Goal: Transaction & Acquisition: Book appointment/travel/reservation

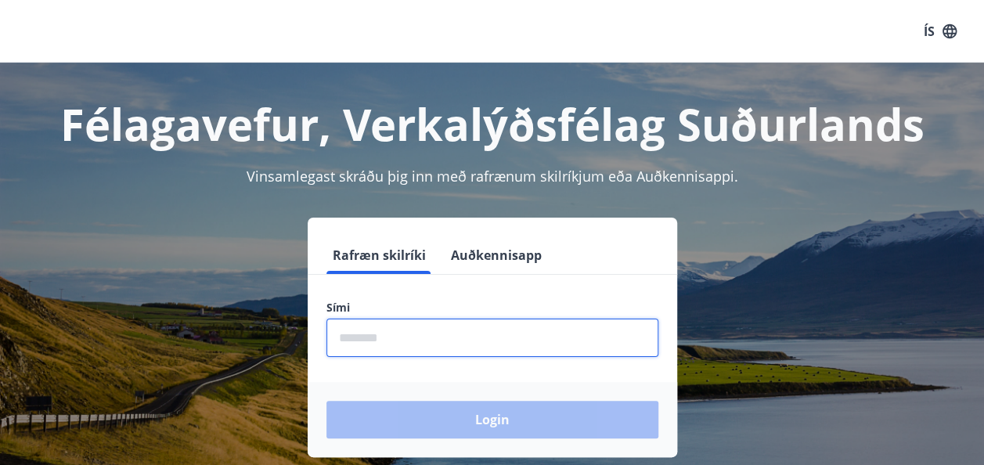
click at [395, 337] on input "phone" at bounding box center [493, 338] width 332 height 38
type input "********"
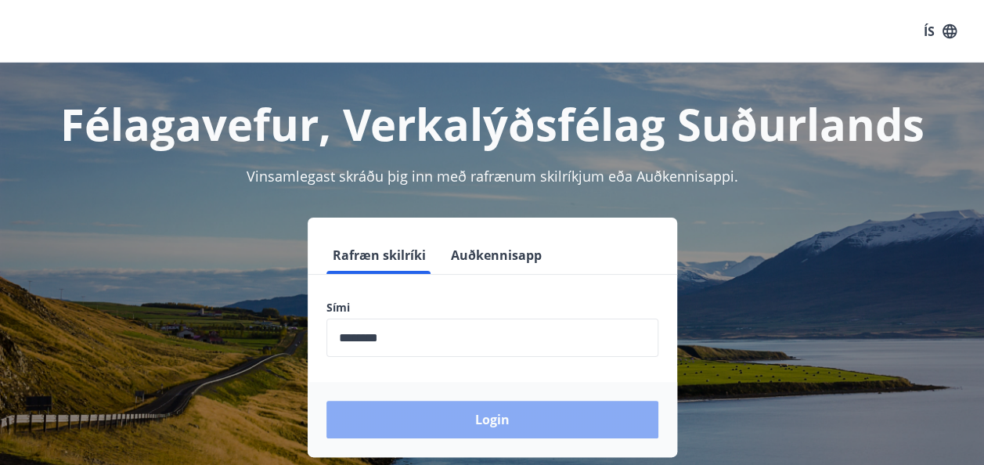
click at [476, 415] on button "Login" at bounding box center [493, 420] width 332 height 38
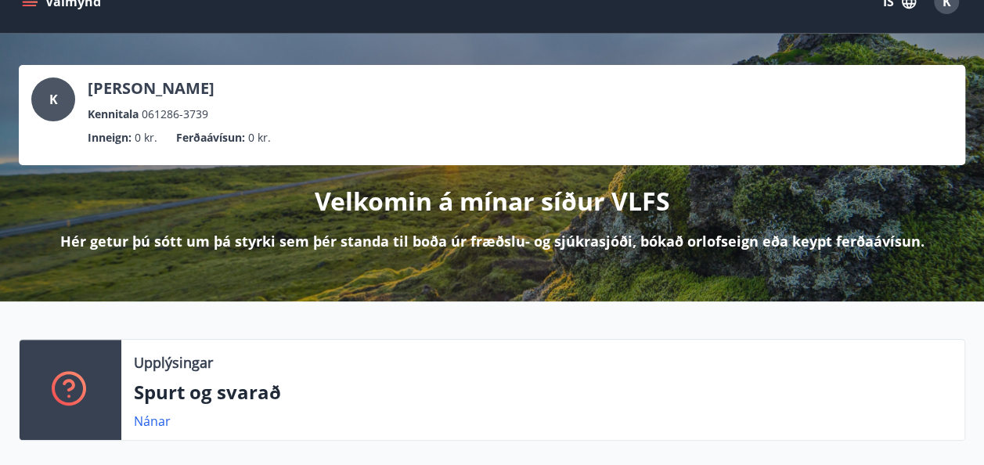
scroll to position [31, 0]
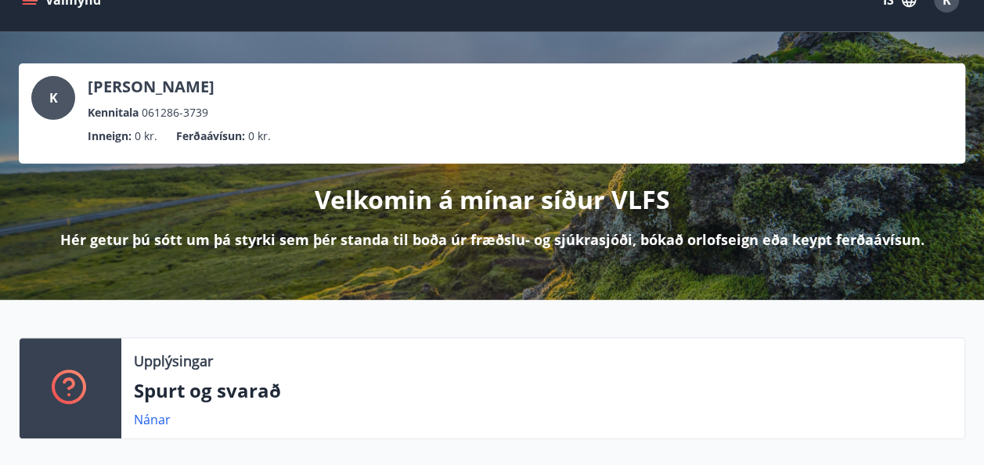
click at [458, 97] on div "K [PERSON_NAME] Kennitala 061286-3739" at bounding box center [492, 98] width 922 height 45
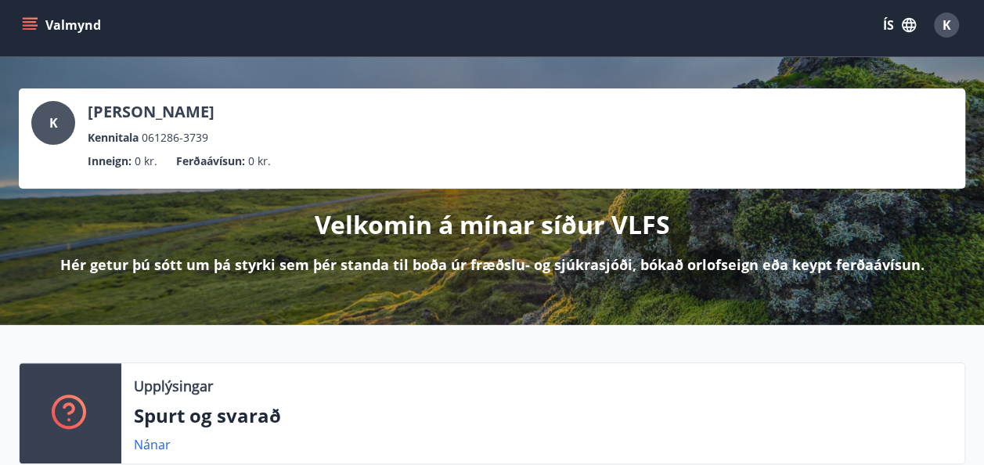
scroll to position [0, 0]
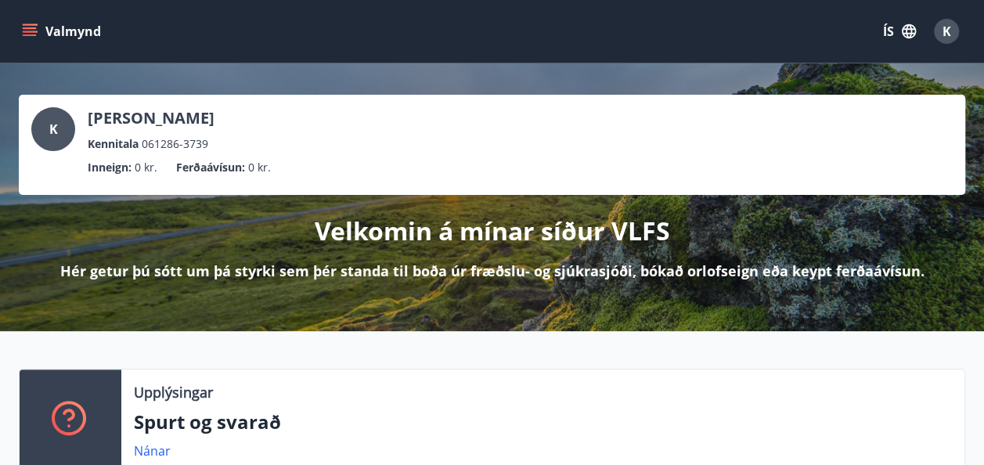
click at [30, 24] on icon "menu" at bounding box center [31, 25] width 17 height 2
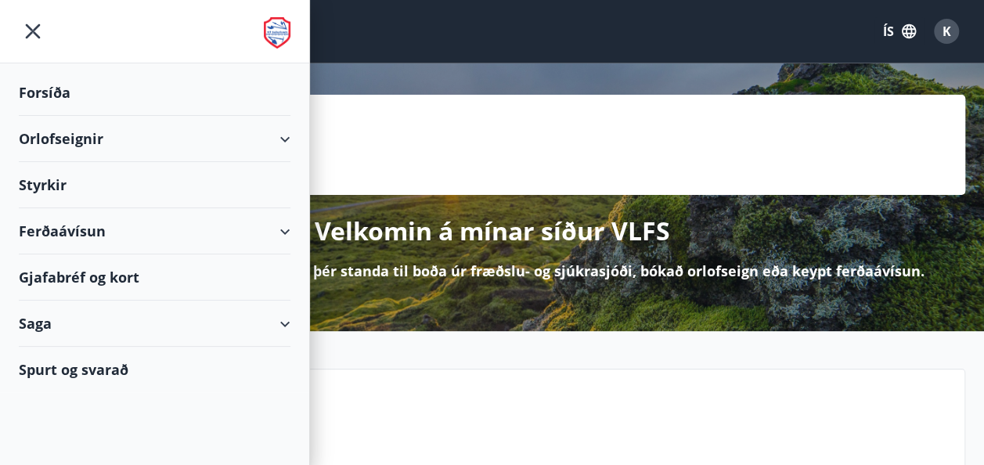
click at [282, 132] on div "Orlofseignir" at bounding box center [155, 139] width 272 height 46
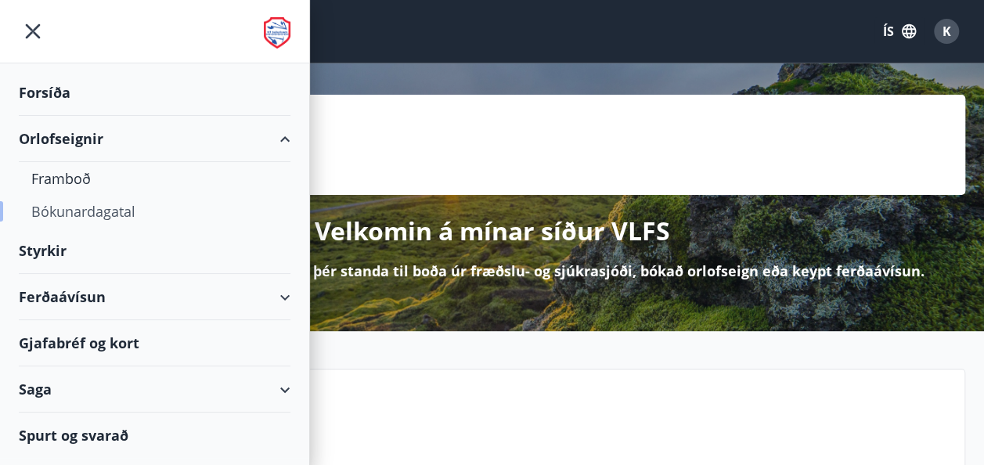
click at [114, 210] on div "Bókunardagatal" at bounding box center [154, 211] width 247 height 33
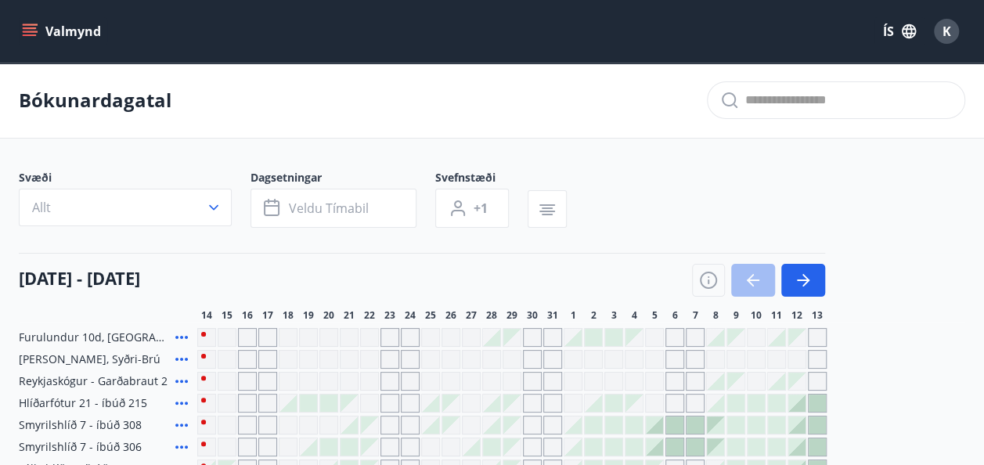
scroll to position [31, 0]
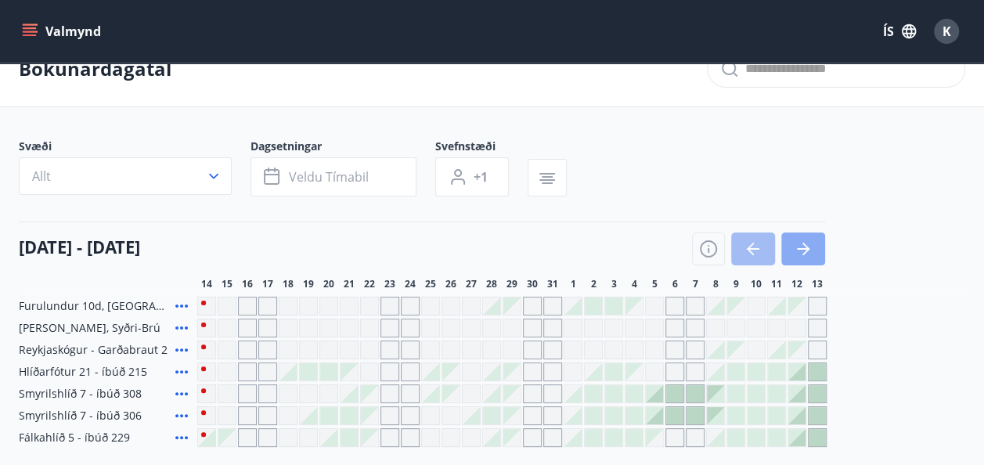
click at [807, 245] on icon "button" at bounding box center [803, 249] width 19 height 19
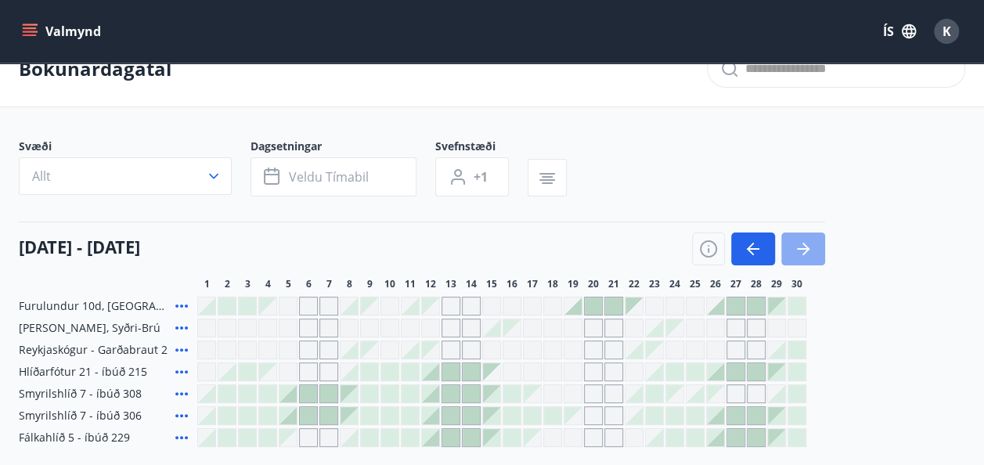
click at [807, 245] on icon "button" at bounding box center [803, 249] width 19 height 19
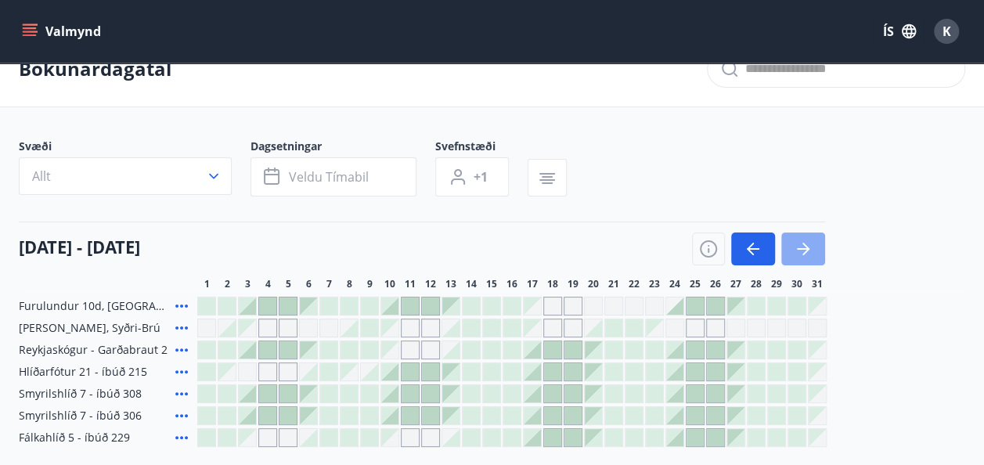
click at [807, 245] on icon "button" at bounding box center [803, 249] width 19 height 19
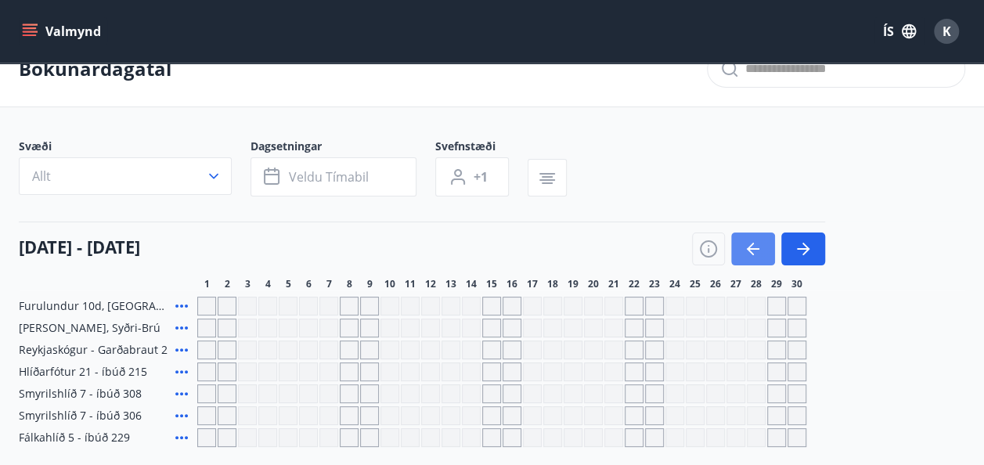
click at [749, 248] on icon "button" at bounding box center [753, 249] width 13 height 2
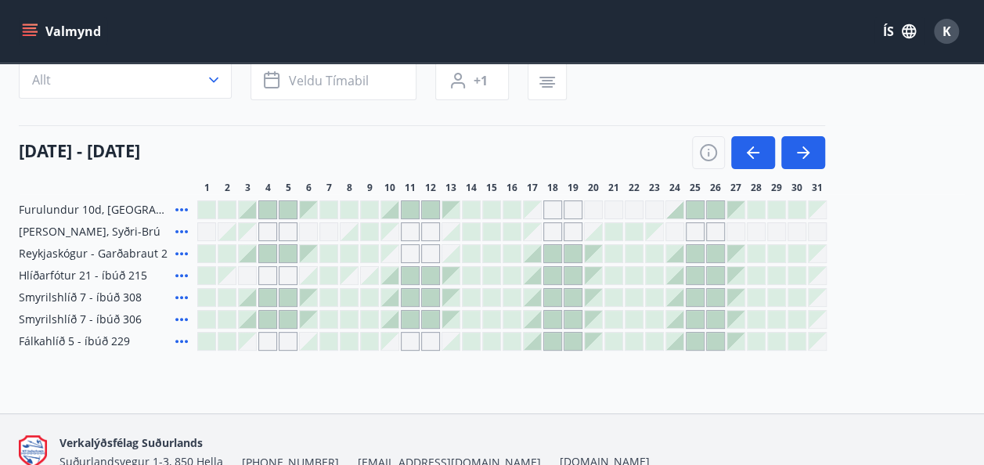
scroll to position [128, 0]
click at [180, 269] on icon at bounding box center [181, 274] width 19 height 19
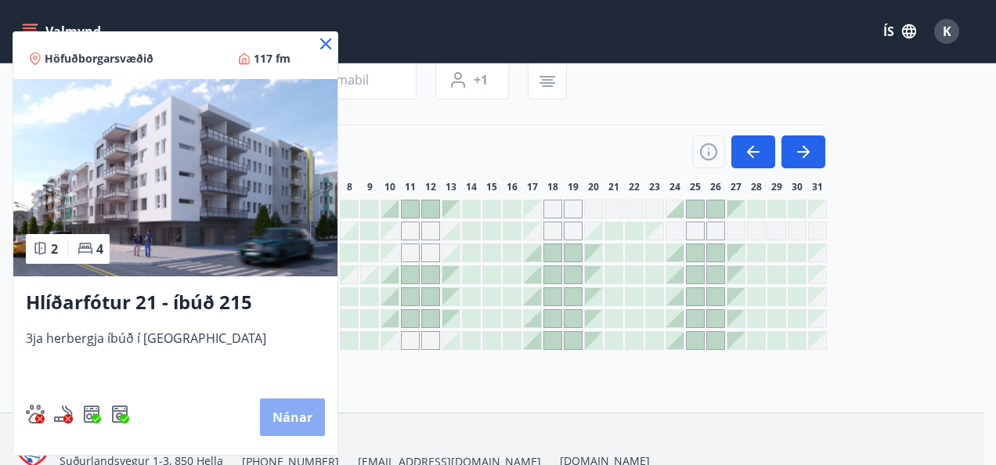
click at [298, 411] on button "Nánar" at bounding box center [292, 418] width 65 height 38
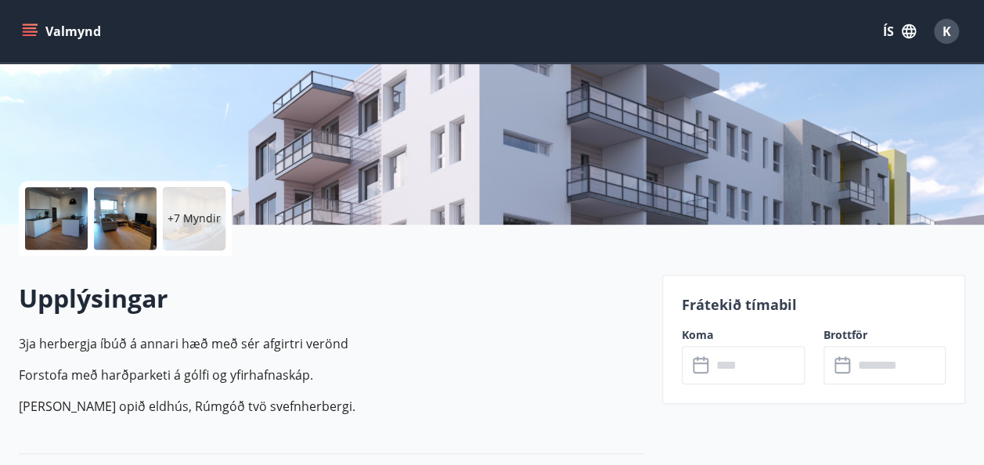
scroll to position [251, 0]
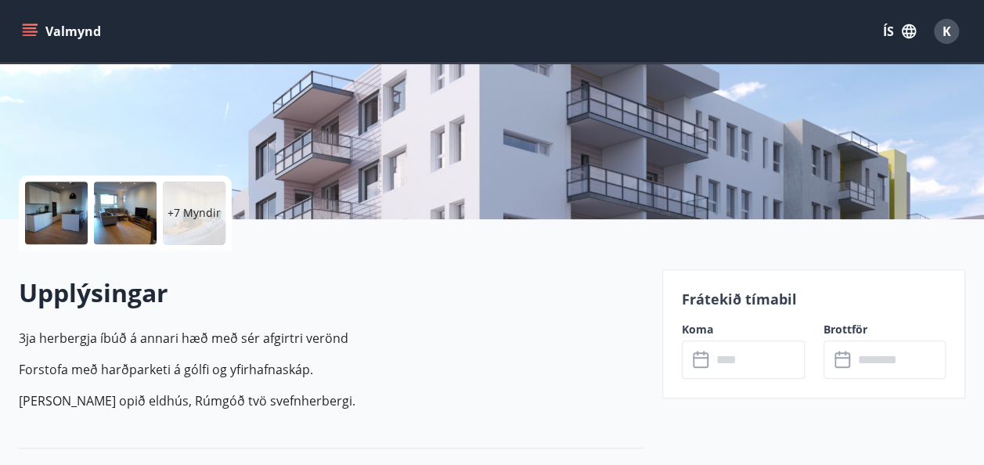
click at [55, 215] on div at bounding box center [56, 213] width 63 height 63
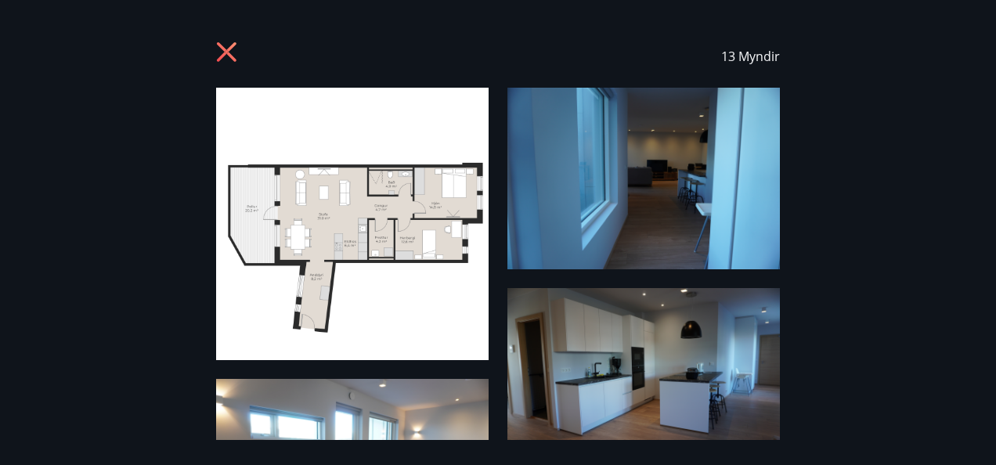
click at [232, 50] on icon at bounding box center [228, 54] width 25 height 25
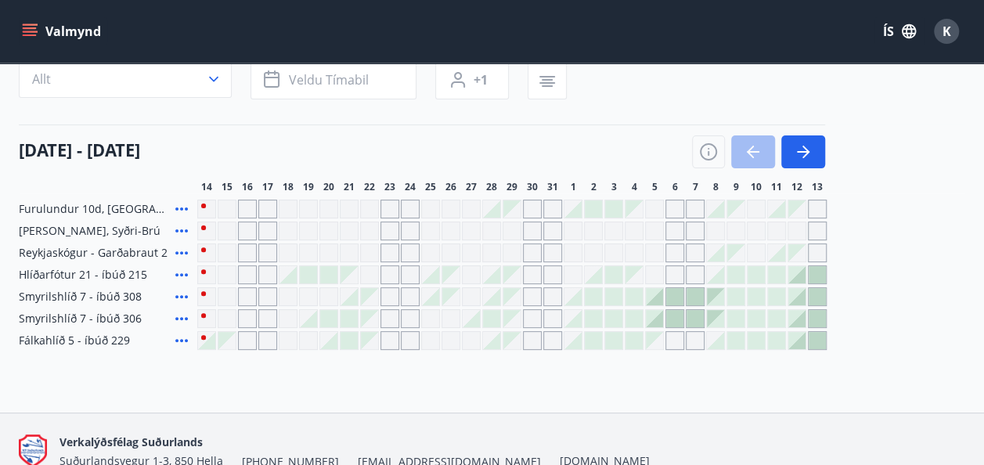
scroll to position [139, 0]
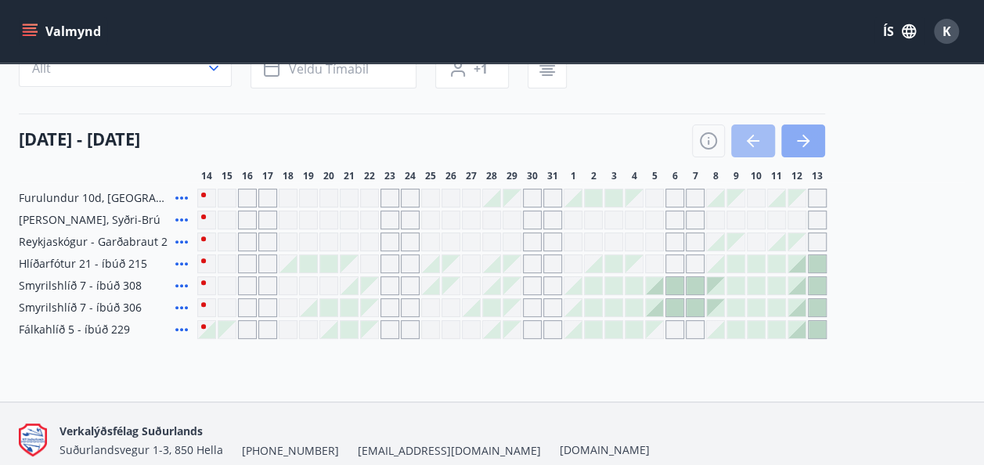
click at [804, 136] on icon "button" at bounding box center [803, 141] width 19 height 19
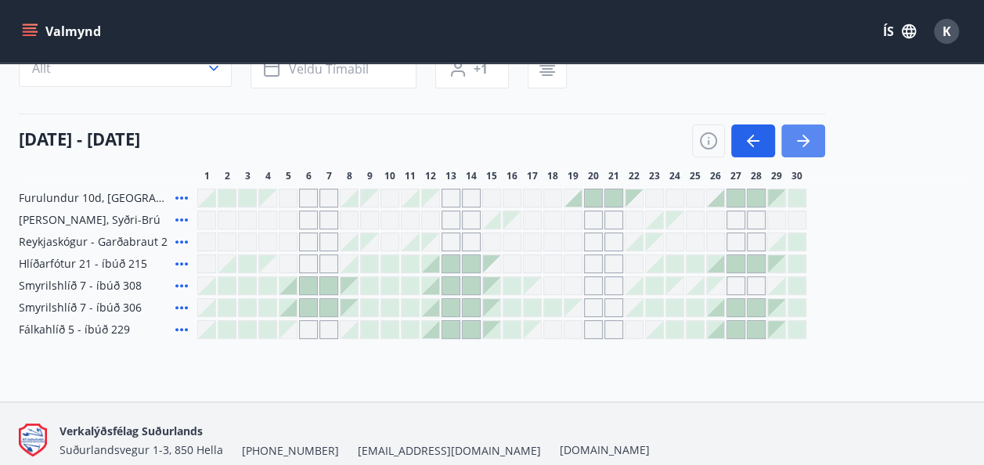
click at [804, 136] on icon "button" at bounding box center [803, 141] width 19 height 19
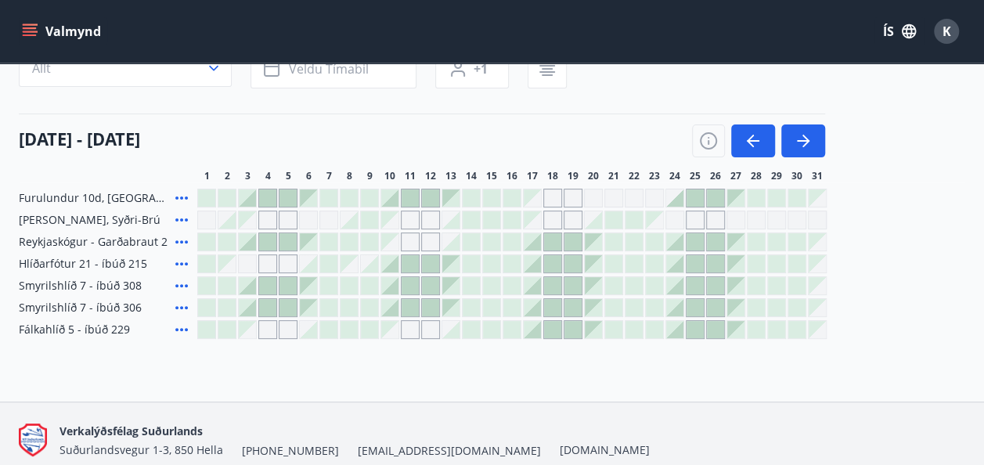
click at [182, 282] on icon at bounding box center [181, 285] width 19 height 19
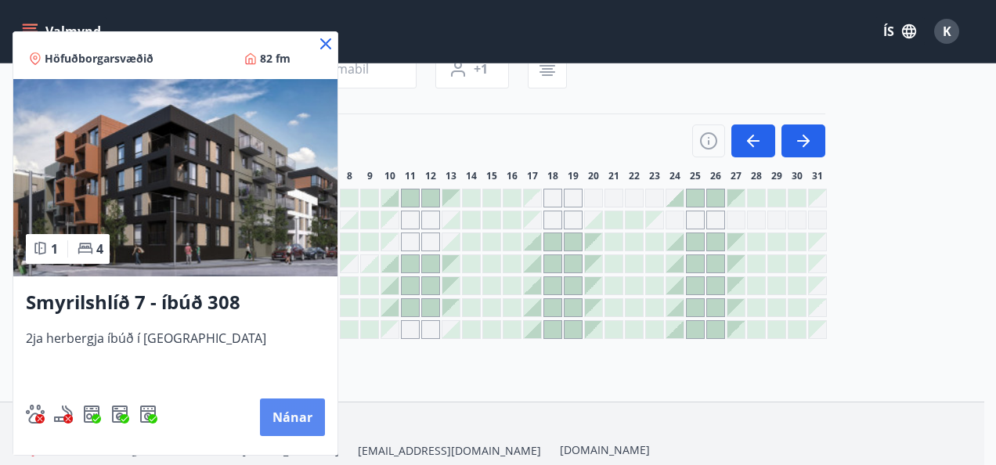
click at [291, 407] on button "Nánar" at bounding box center [292, 418] width 65 height 38
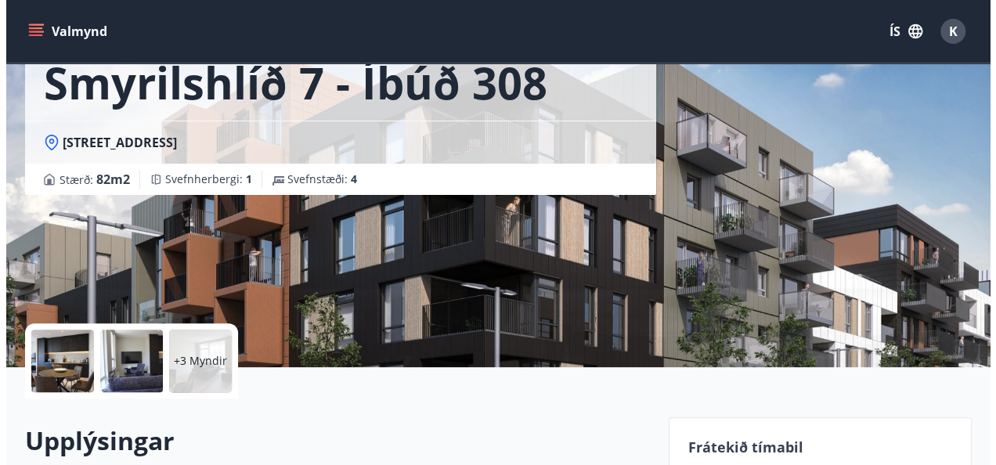
scroll to position [172, 0]
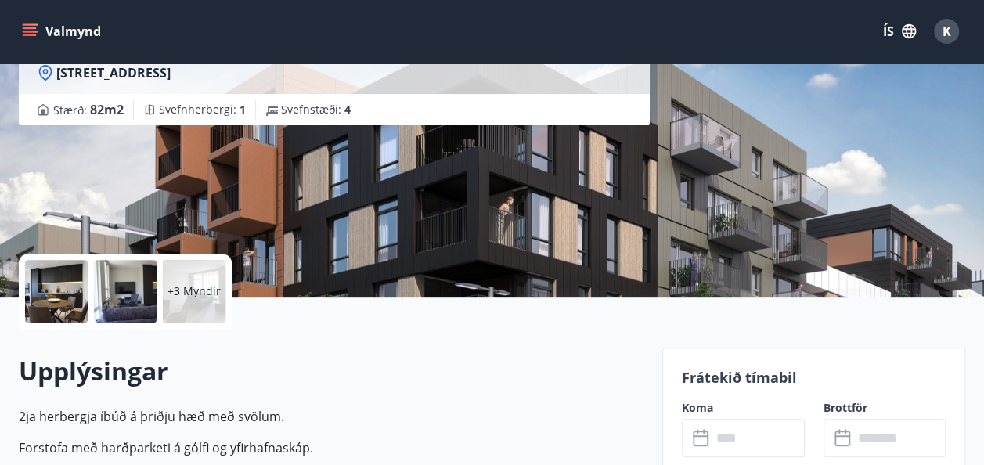
click at [184, 285] on p "+3 Myndir" at bounding box center [194, 291] width 53 height 16
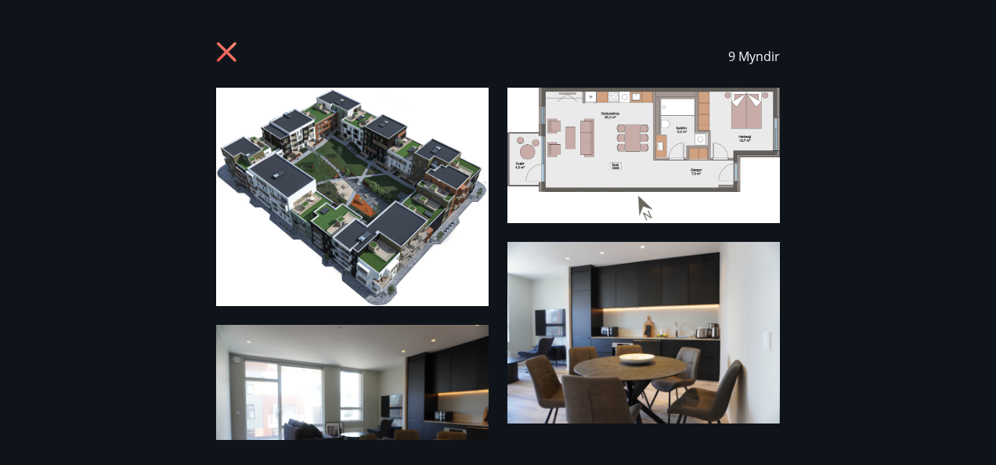
click at [893, 128] on div "9 Myndir" at bounding box center [498, 232] width 996 height 415
click at [316, 170] on img at bounding box center [352, 197] width 273 height 218
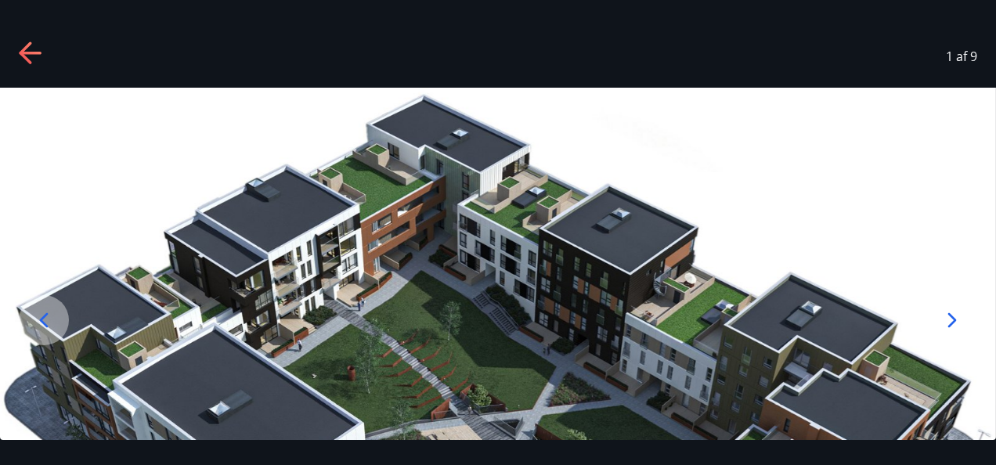
click at [953, 315] on icon at bounding box center [952, 320] width 25 height 25
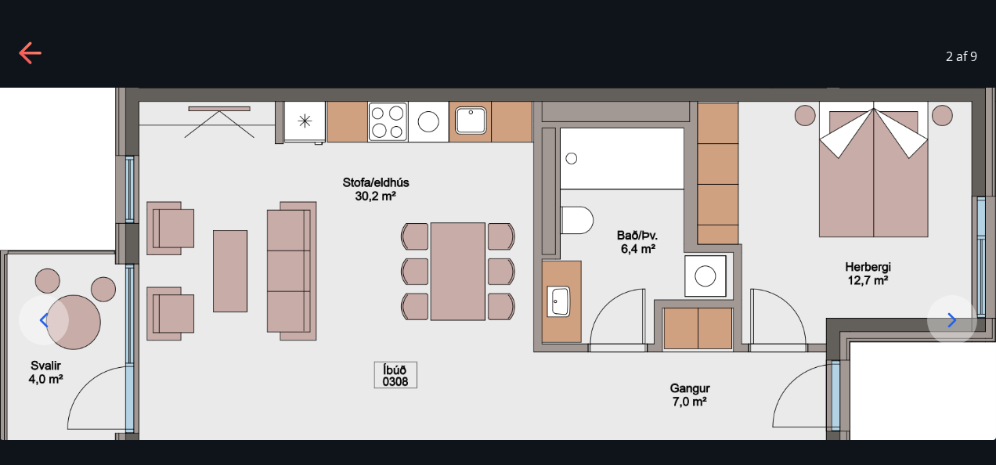
click at [952, 315] on icon at bounding box center [952, 320] width 25 height 25
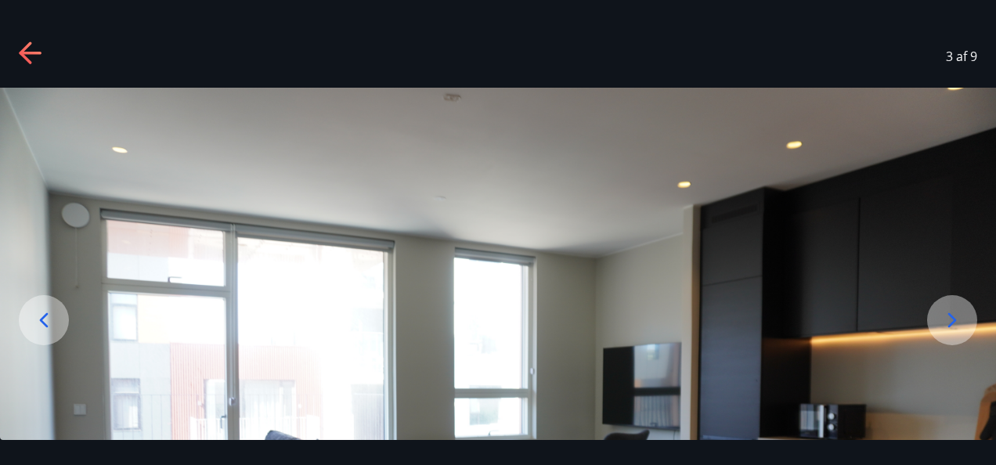
drag, startPoint x: 832, startPoint y: 307, endPoint x: 808, endPoint y: 125, distance: 183.2
click at [808, 125] on img at bounding box center [498, 420] width 996 height 664
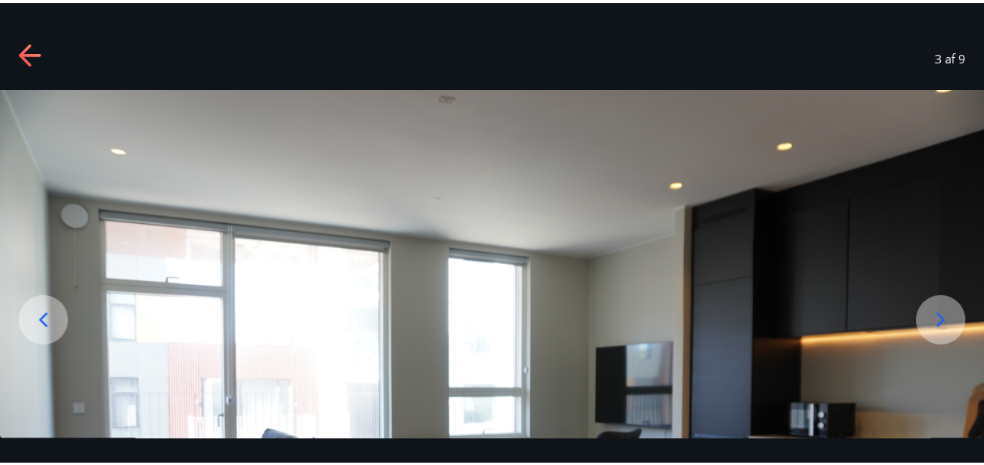
scroll to position [63, 0]
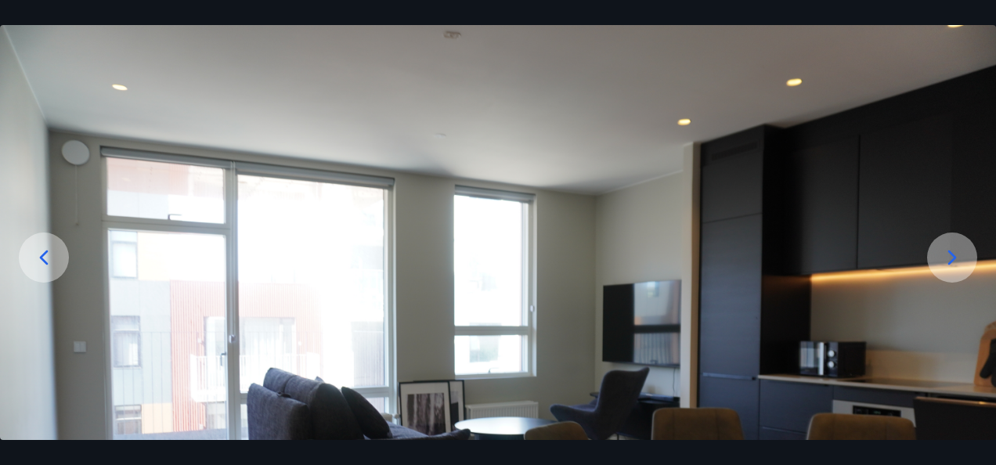
drag, startPoint x: 794, startPoint y: 334, endPoint x: 791, endPoint y: 233, distance: 100.3
click at [791, 233] on img at bounding box center [498, 357] width 996 height 664
drag, startPoint x: 795, startPoint y: 292, endPoint x: 798, endPoint y: 136, distance: 155.9
click at [798, 136] on img at bounding box center [499, 357] width 996 height 664
drag, startPoint x: 529, startPoint y: 288, endPoint x: 515, endPoint y: 125, distance: 164.2
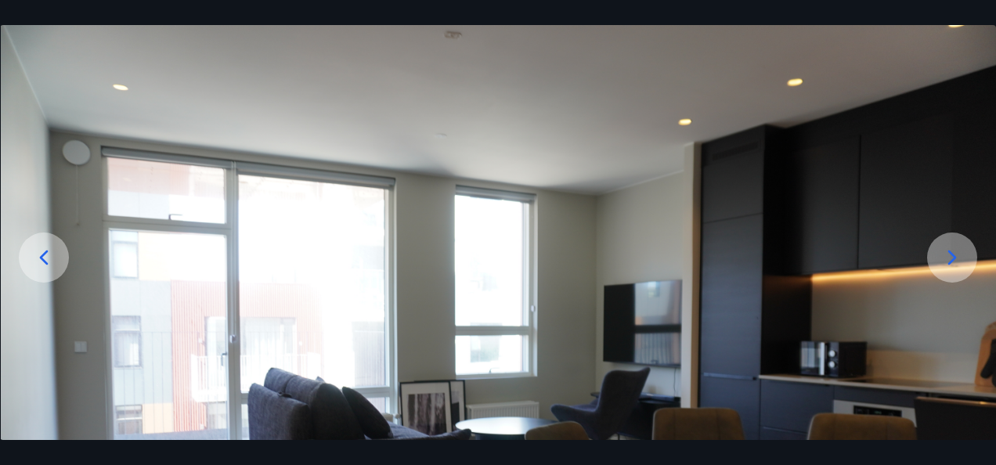
click at [515, 125] on img at bounding box center [499, 357] width 996 height 664
drag, startPoint x: 689, startPoint y: 374, endPoint x: 689, endPoint y: 191, distance: 182.5
click at [689, 191] on img at bounding box center [498, 357] width 996 height 664
click at [950, 249] on icon at bounding box center [952, 257] width 25 height 25
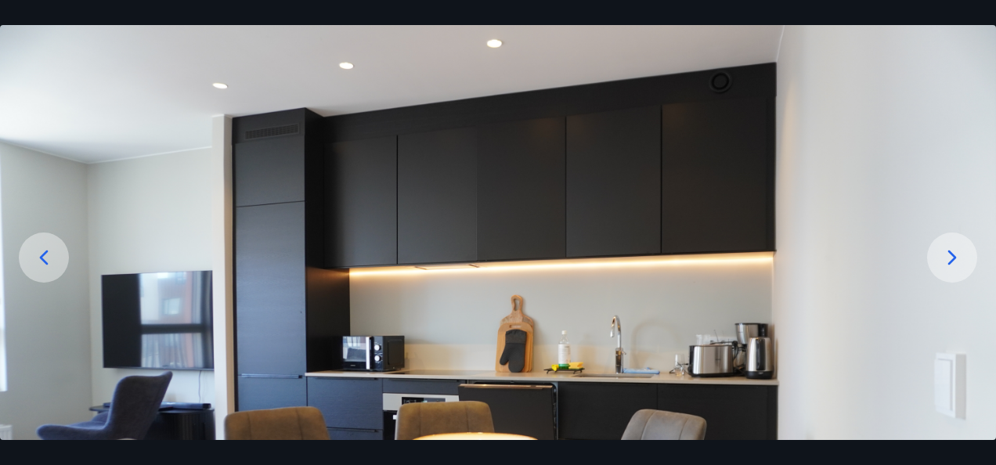
click at [949, 248] on icon at bounding box center [952, 257] width 25 height 25
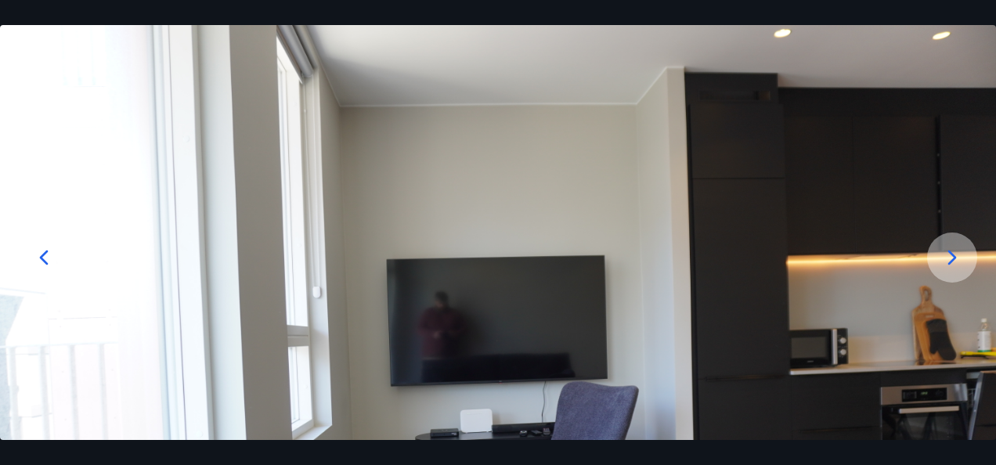
drag, startPoint x: 803, startPoint y: 346, endPoint x: 814, endPoint y: 123, distance: 223.4
click at [816, 111] on img at bounding box center [498, 357] width 996 height 664
click at [932, 248] on div at bounding box center [952, 258] width 50 height 50
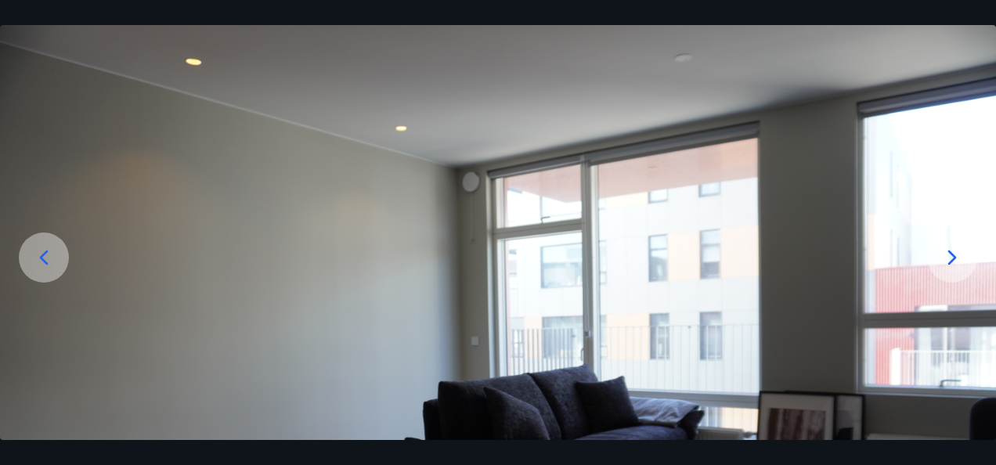
drag, startPoint x: 736, startPoint y: 340, endPoint x: 741, endPoint y: 139, distance: 201.3
click at [741, 139] on img at bounding box center [498, 357] width 996 height 664
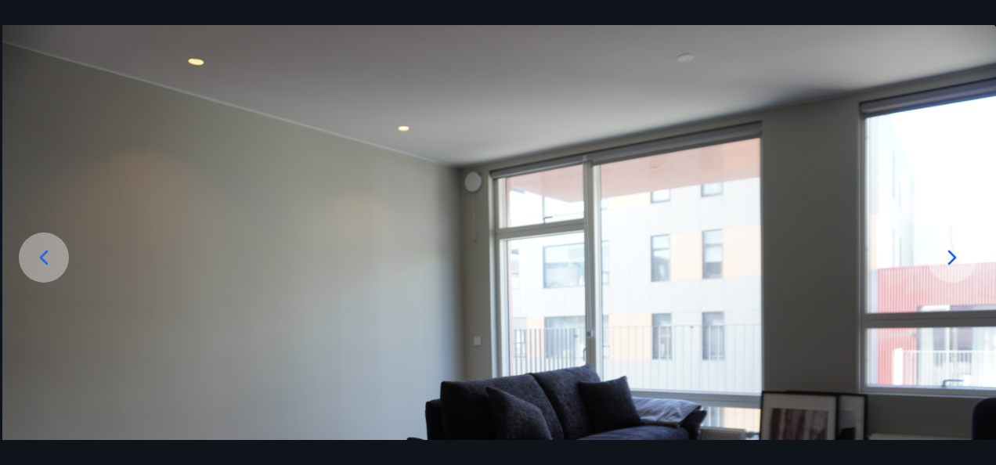
drag, startPoint x: 586, startPoint y: 412, endPoint x: 644, endPoint y: 291, distance: 134.1
click at [644, 291] on img at bounding box center [500, 357] width 996 height 664
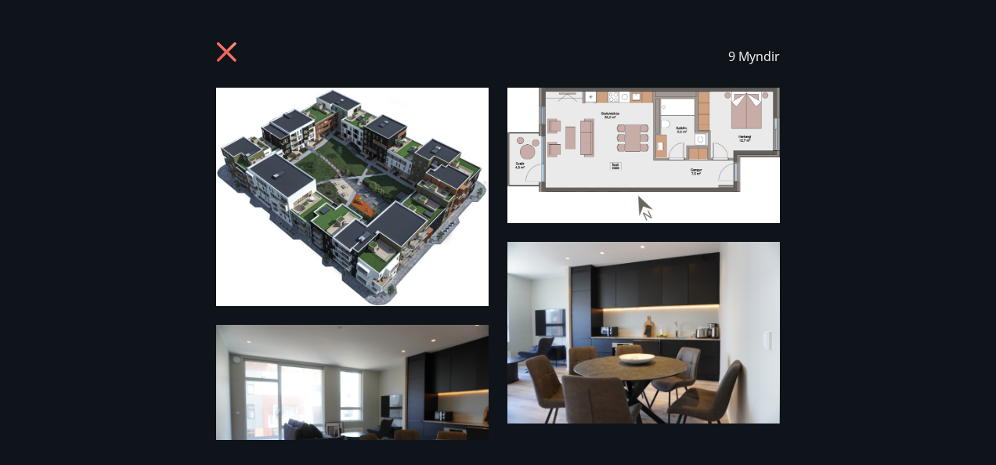
click at [750, 56] on span "9 Myndir" at bounding box center [754, 56] width 52 height 17
click at [993, 144] on div "9 Myndir" at bounding box center [498, 232] width 996 height 415
click at [231, 53] on icon at bounding box center [228, 54] width 25 height 25
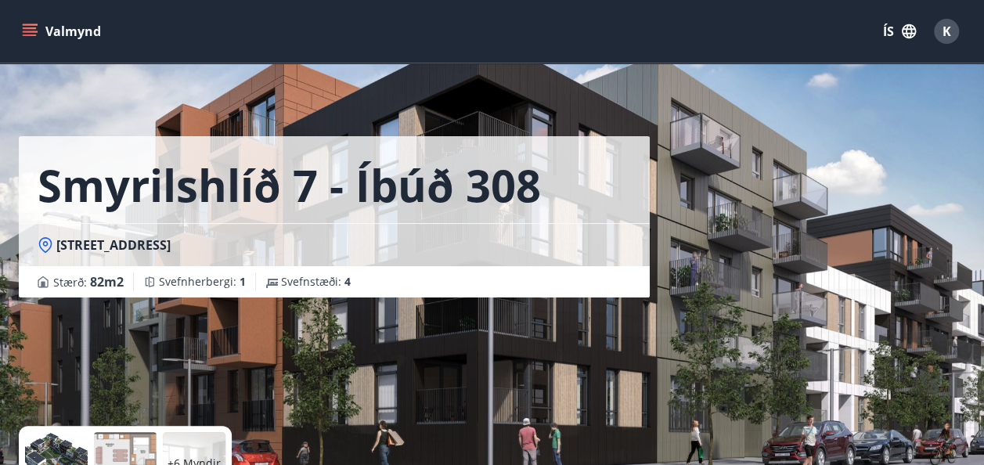
scroll to position [172, 0]
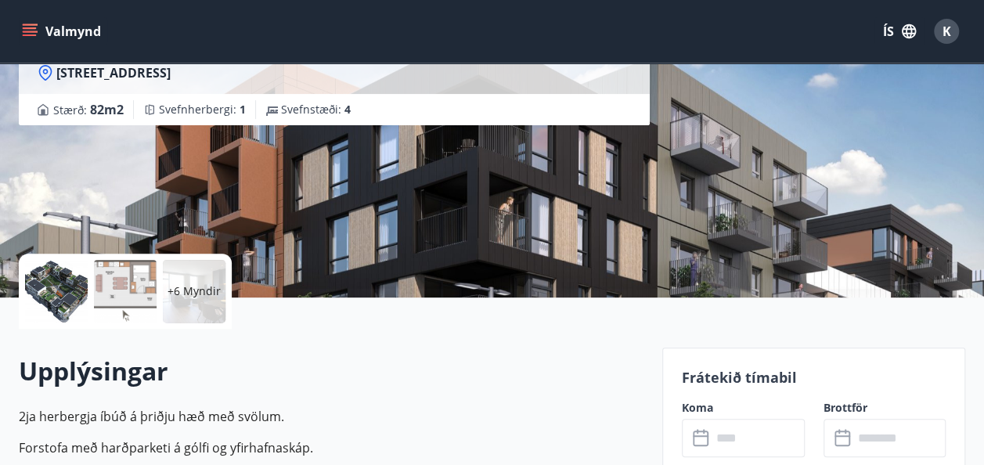
click at [199, 309] on div "+6 Myndir" at bounding box center [194, 291] width 63 height 63
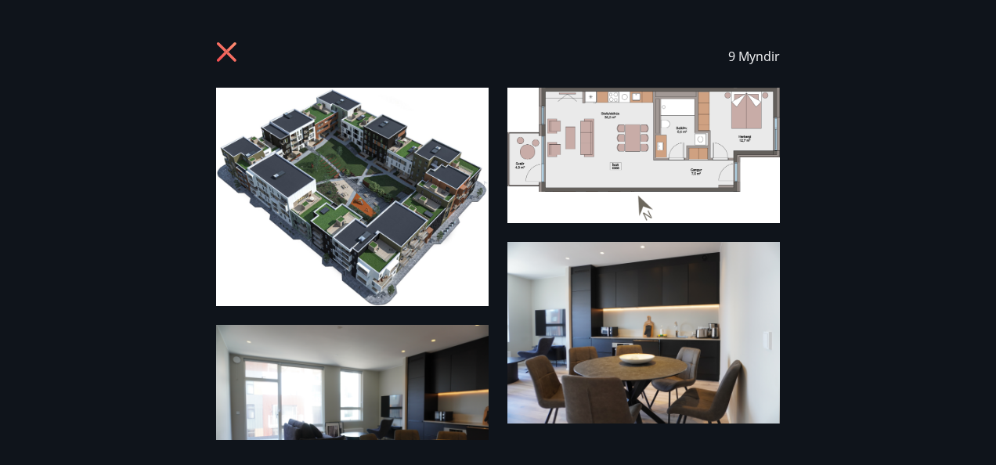
drag, startPoint x: 817, startPoint y: 305, endPoint x: 796, endPoint y: 124, distance: 182.9
click at [796, 124] on div "9 Myndir" at bounding box center [498, 232] width 996 height 415
click at [223, 50] on icon at bounding box center [227, 52] width 20 height 20
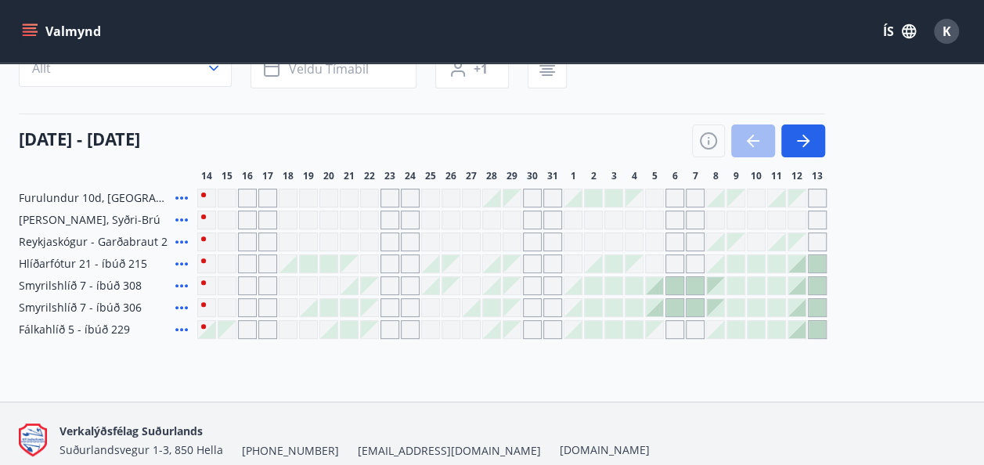
scroll to position [150, 0]
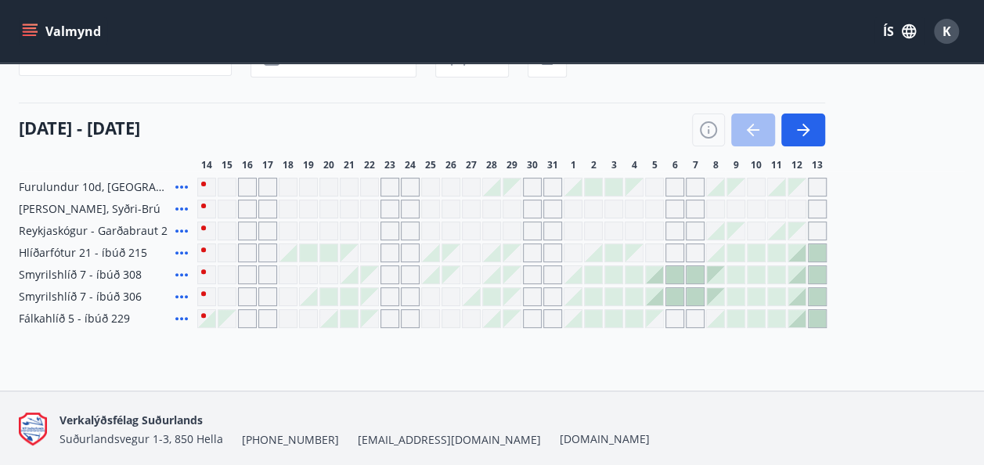
click at [179, 295] on icon at bounding box center [181, 296] width 13 height 3
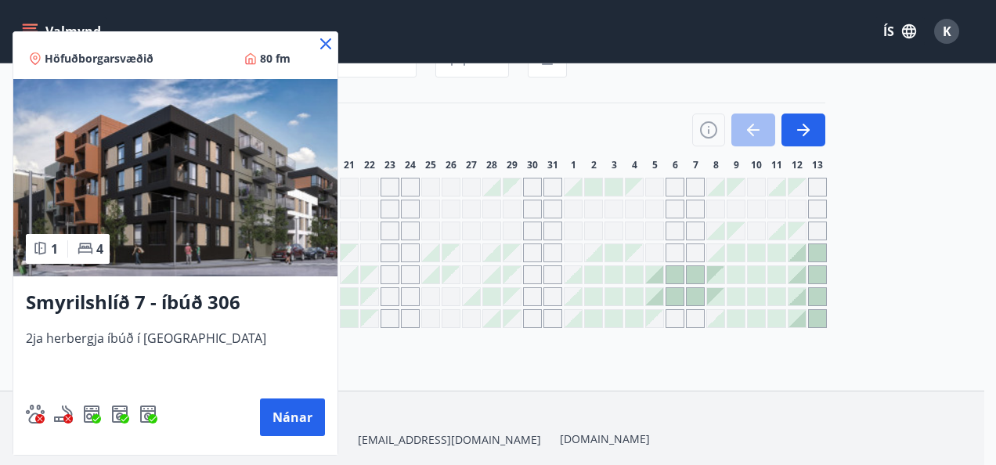
click at [153, 190] on img at bounding box center [175, 177] width 324 height 197
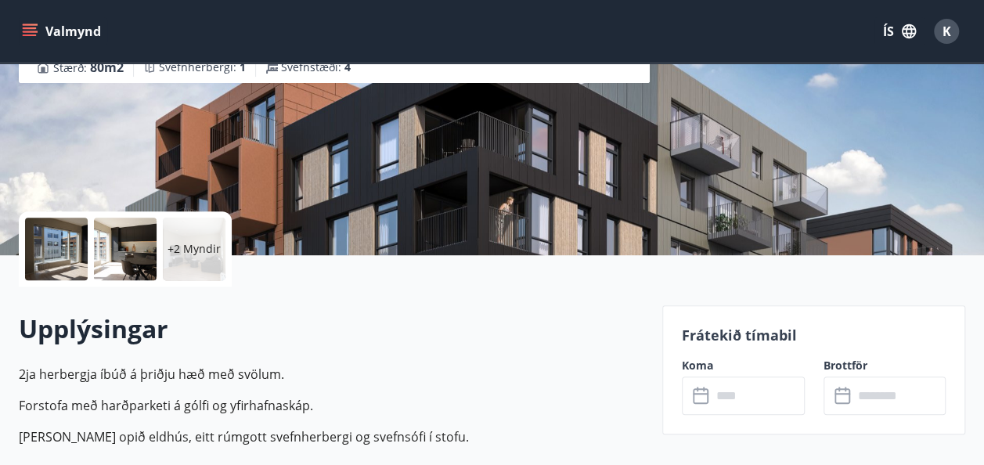
scroll to position [232, 0]
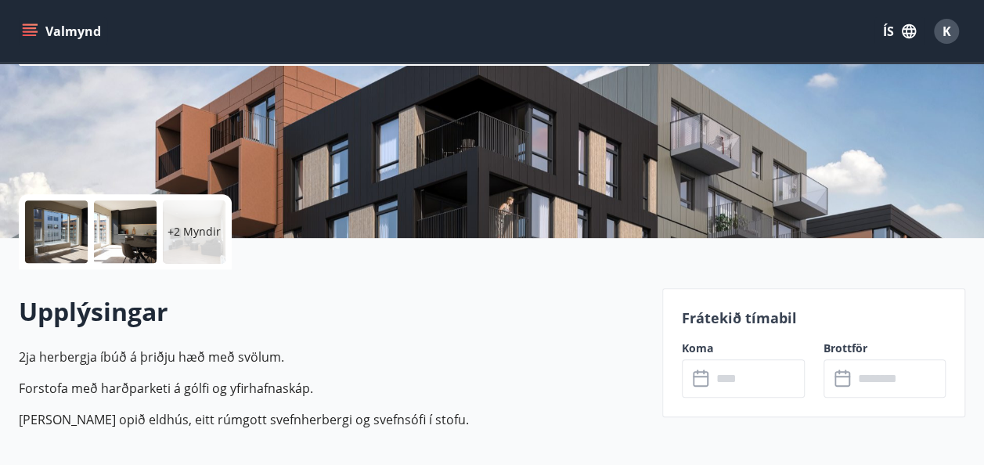
click at [186, 238] on p "+2 Myndir" at bounding box center [194, 232] width 53 height 16
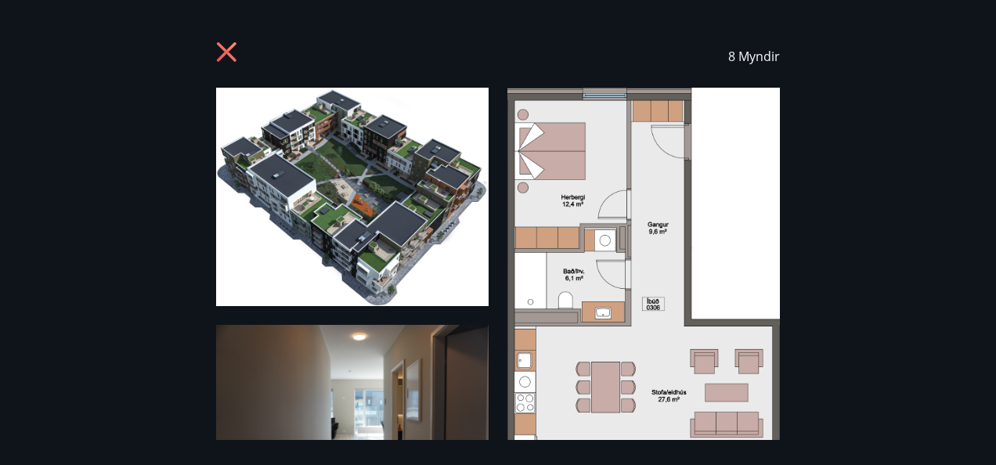
click at [225, 50] on icon at bounding box center [227, 52] width 20 height 20
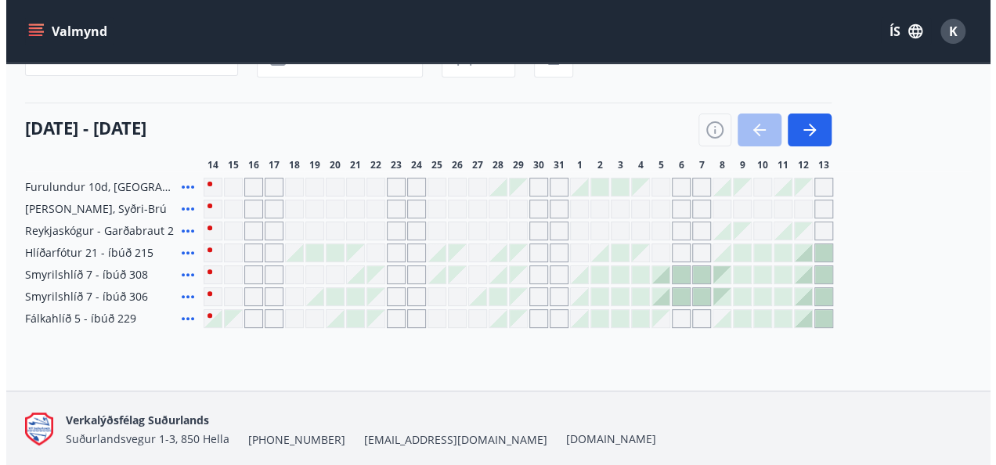
scroll to position [161, 0]
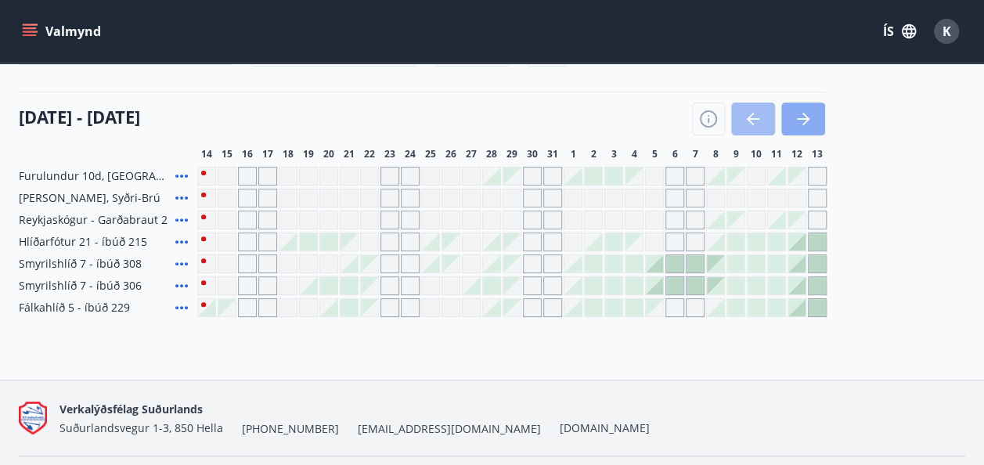
click at [804, 113] on icon "button" at bounding box center [806, 119] width 7 height 13
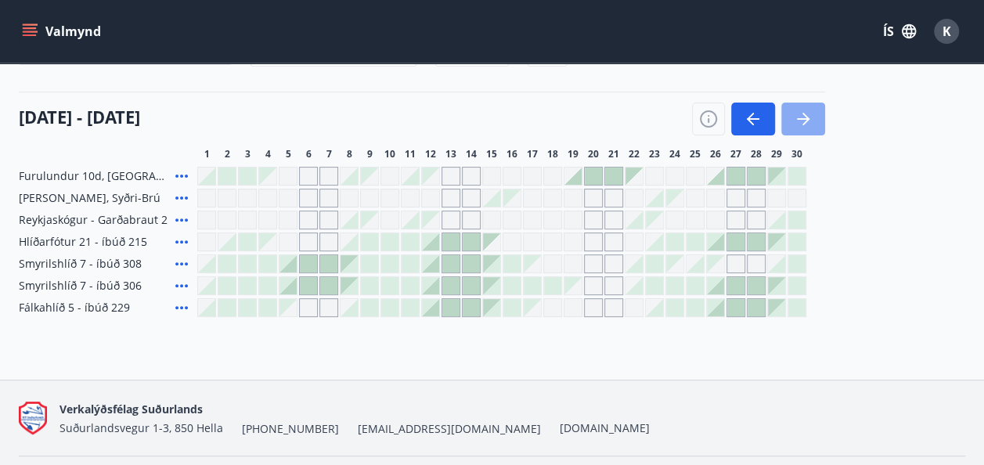
click at [804, 113] on icon "button" at bounding box center [806, 119] width 7 height 13
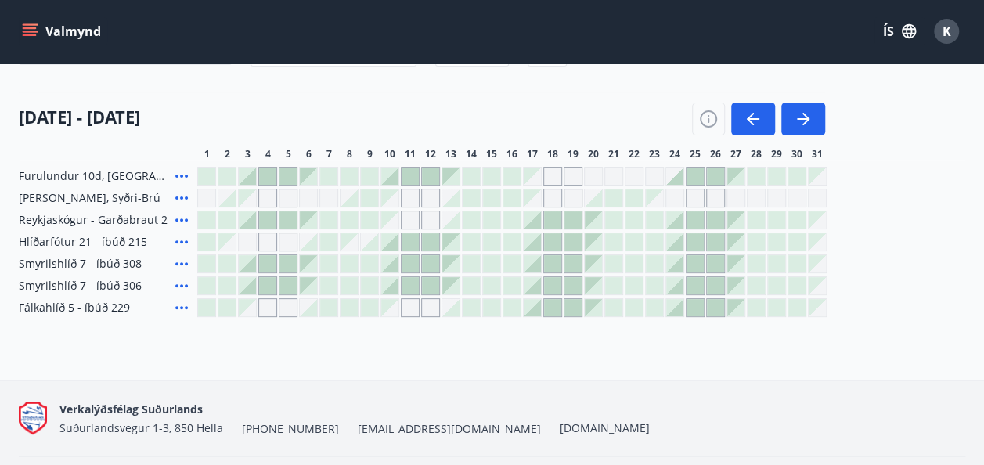
click at [534, 236] on div at bounding box center [532, 241] width 17 height 17
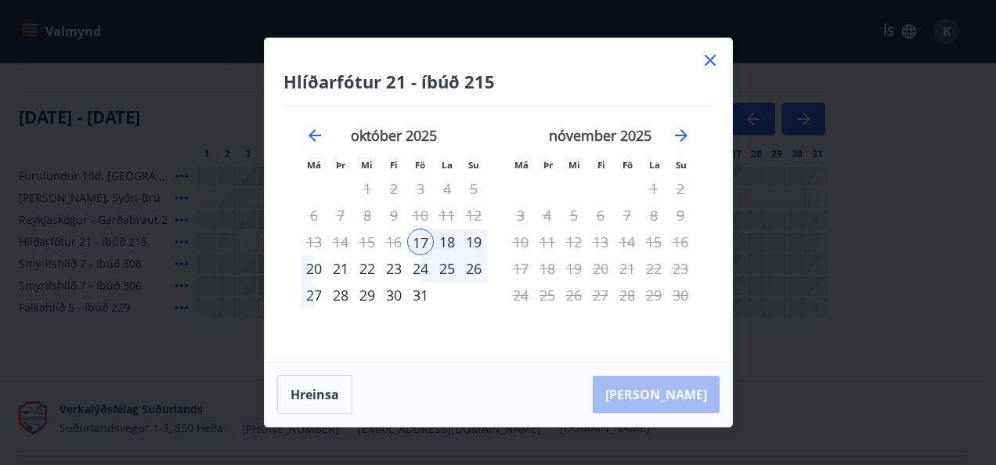
click at [475, 238] on div "19" at bounding box center [473, 242] width 27 height 27
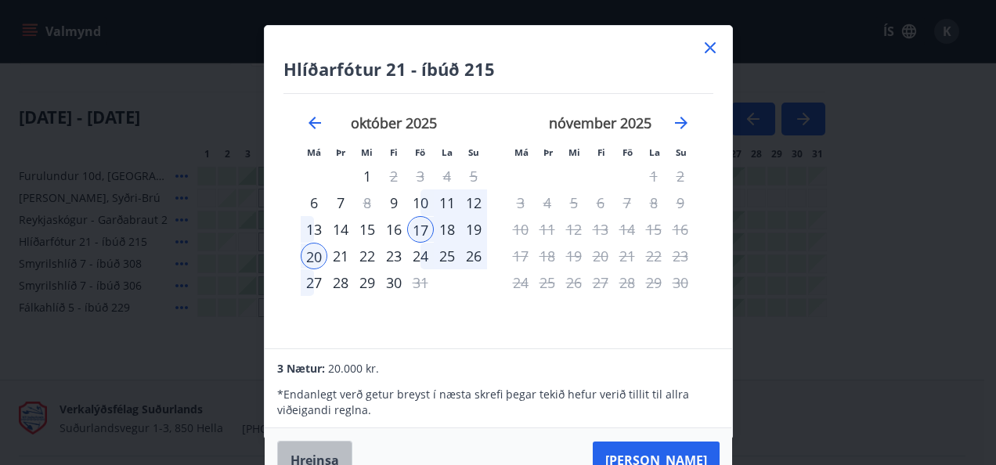
click at [310, 454] on button "Hreinsa" at bounding box center [314, 460] width 75 height 39
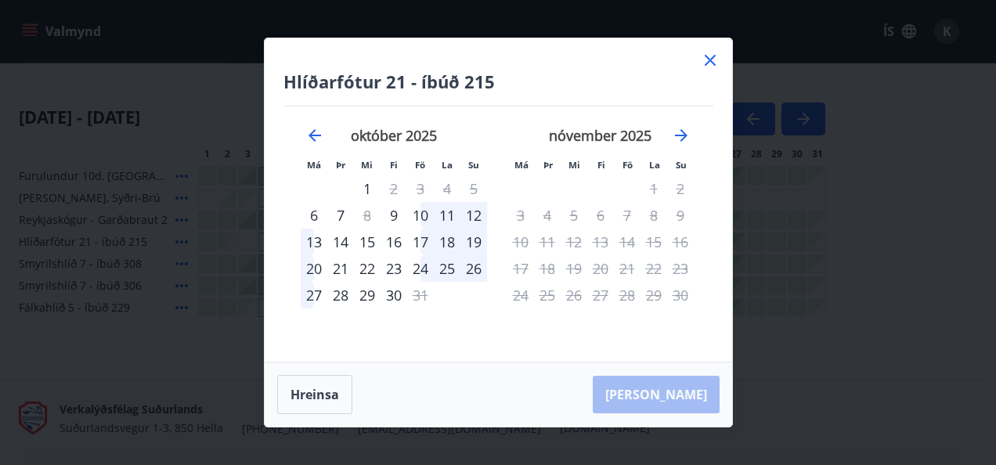
click at [712, 61] on icon at bounding box center [710, 60] width 19 height 19
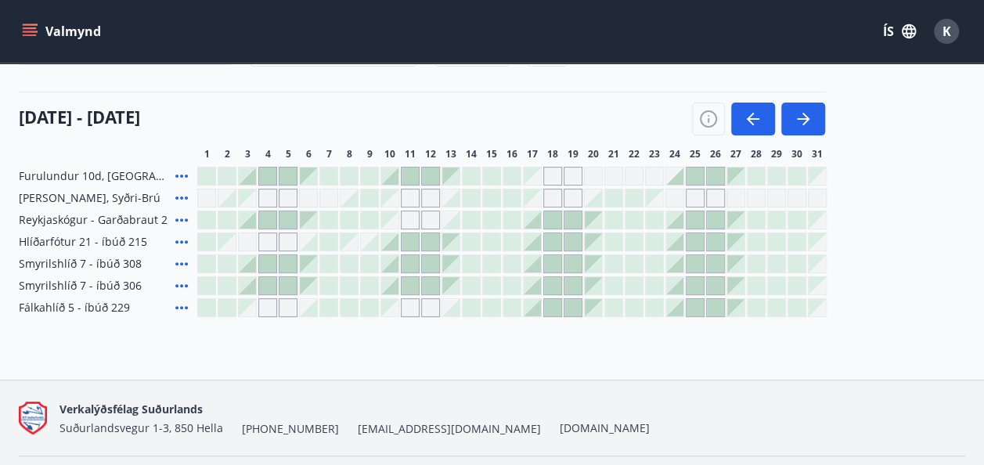
click at [537, 238] on div at bounding box center [532, 241] width 17 height 17
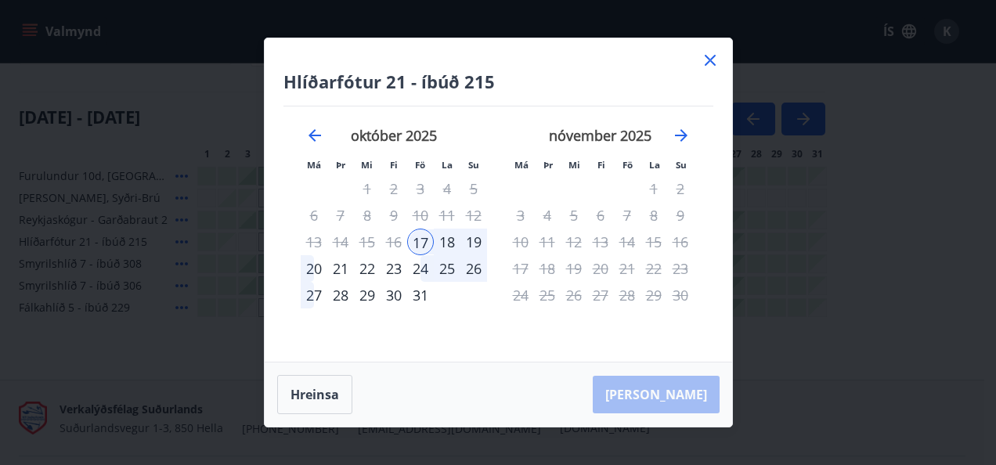
click at [474, 236] on div "19" at bounding box center [473, 242] width 27 height 27
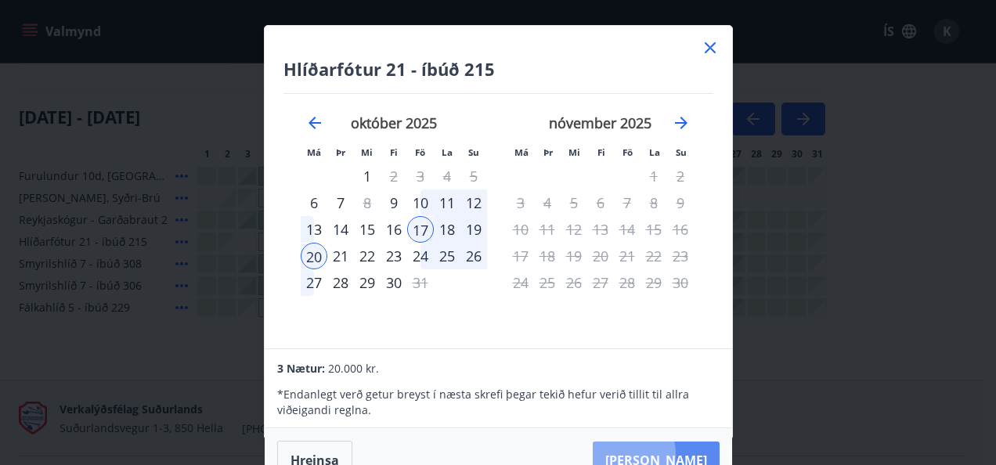
click at [666, 454] on button "[PERSON_NAME]" at bounding box center [656, 461] width 127 height 38
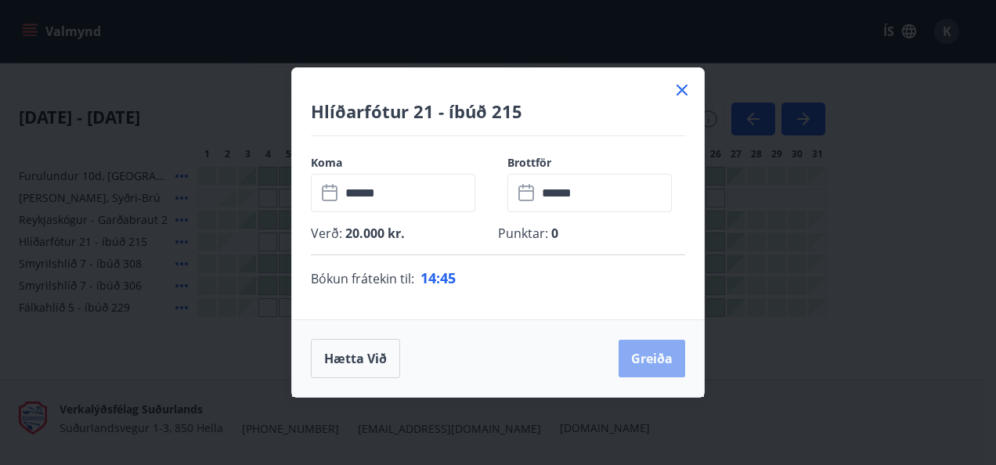
click at [650, 351] on button "Greiða" at bounding box center [652, 359] width 67 height 38
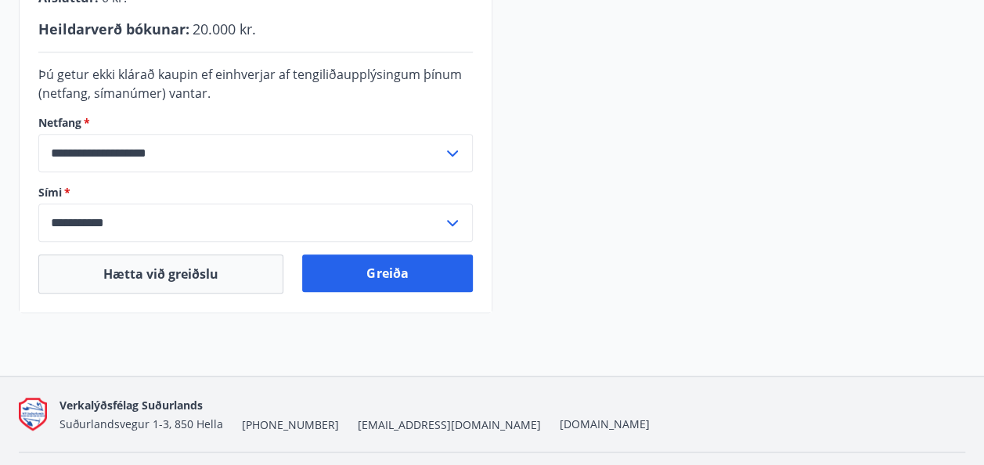
scroll to position [548, 0]
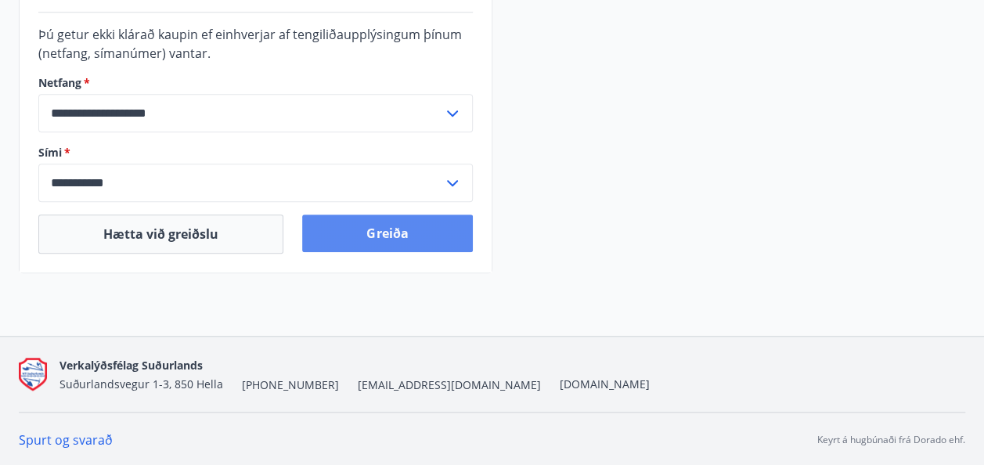
click at [432, 235] on button "Greiða" at bounding box center [387, 234] width 170 height 38
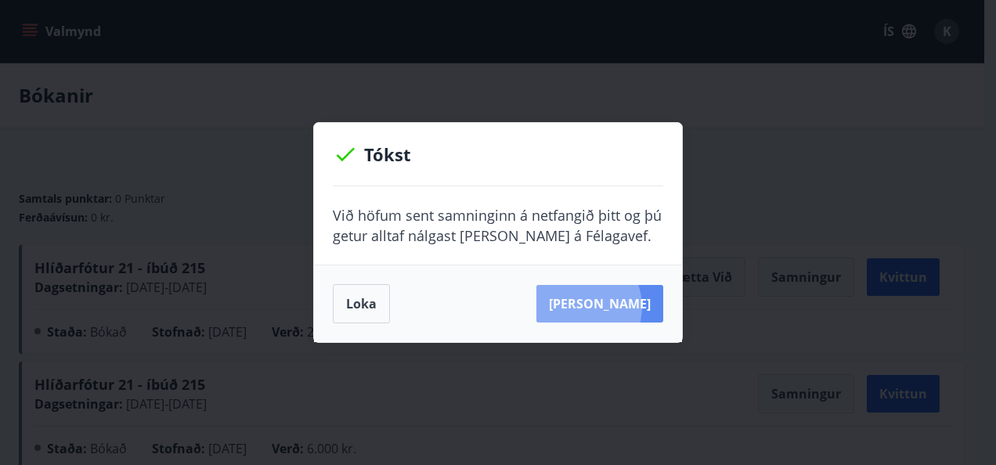
click at [602, 307] on button "Sjá samning" at bounding box center [599, 304] width 127 height 38
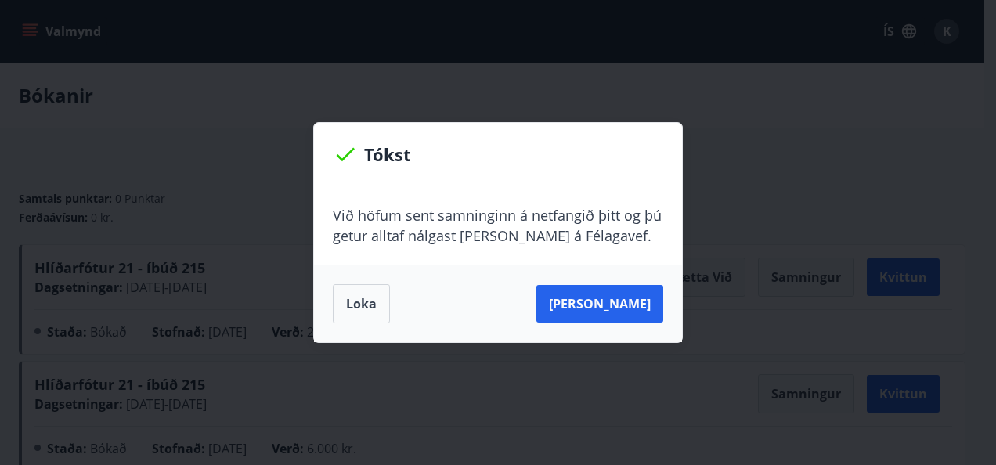
click at [779, 211] on div "Tókst Við höfum sent samninginn á netfangið þitt og þú getur alltaf nálgast han…" at bounding box center [498, 232] width 996 height 465
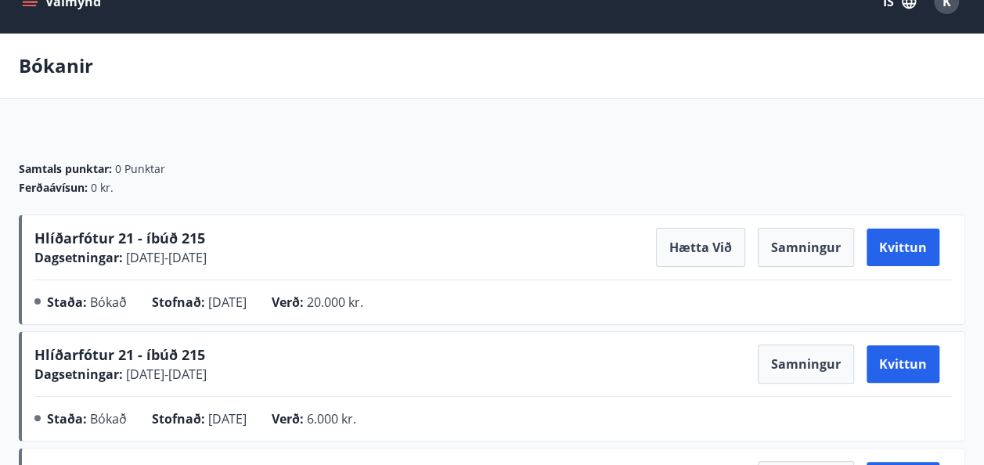
scroll to position [31, 0]
